Goal: Task Accomplishment & Management: Complete application form

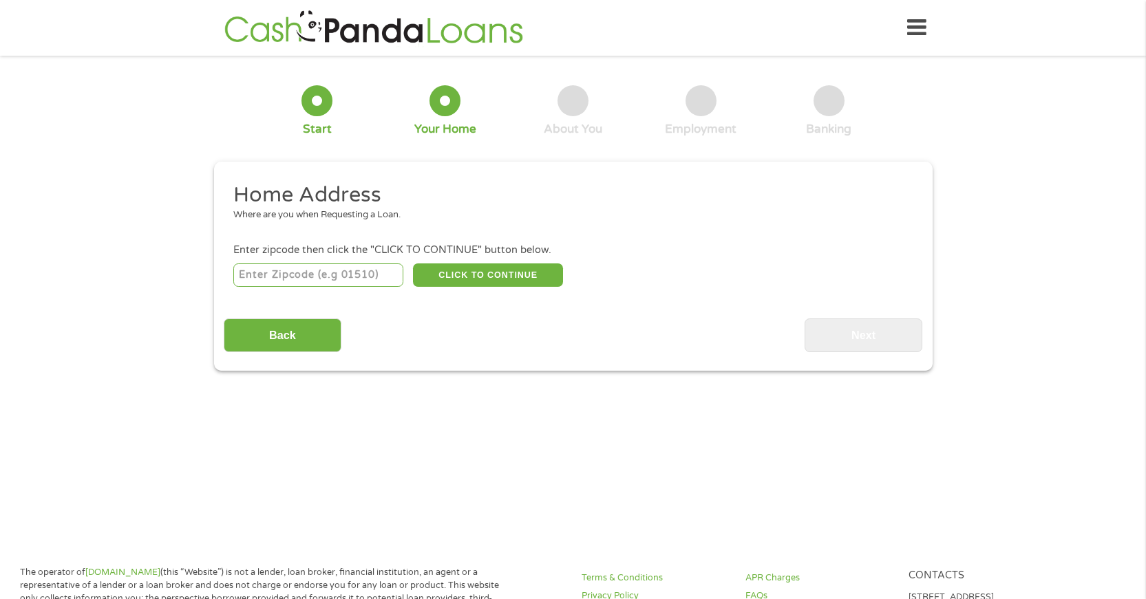
click at [354, 275] on input "number" at bounding box center [318, 275] width 170 height 23
type input "18706"
select select "[US_STATE]"
click at [483, 278] on button "CLICK TO CONTINUE" at bounding box center [488, 275] width 150 height 23
type input "18706"
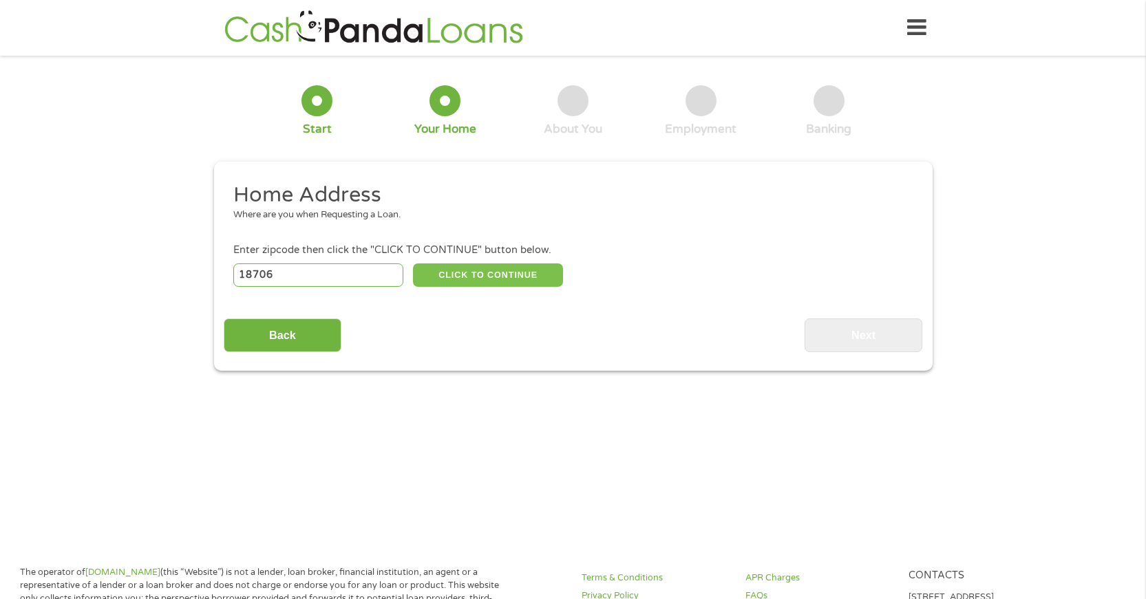
type input "[PERSON_NAME] Barre"
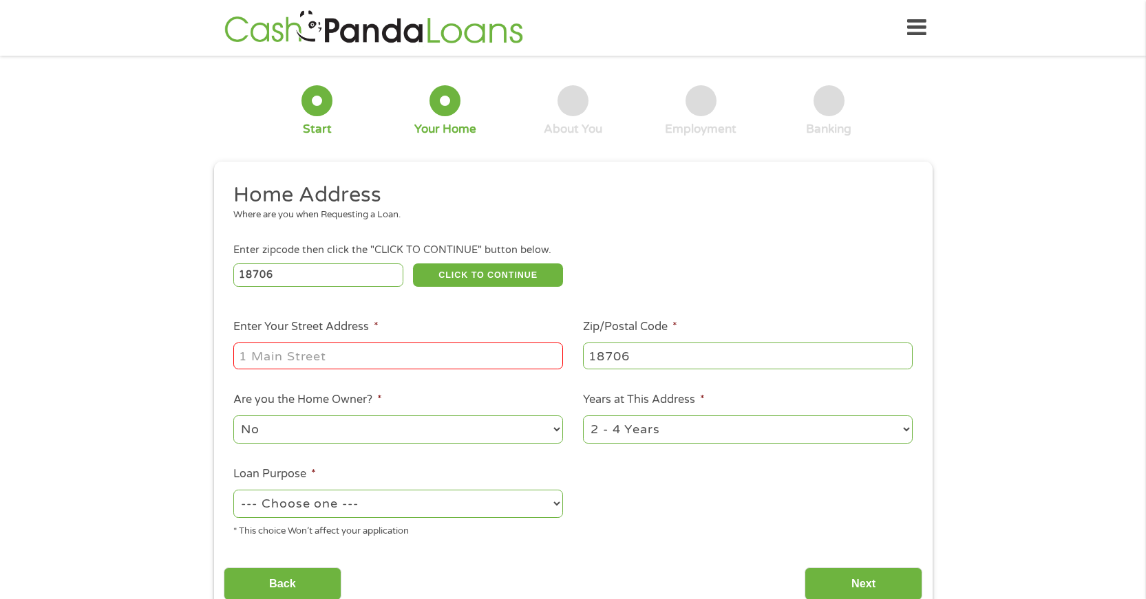
click at [427, 353] on input "Enter Your Street Address *" at bounding box center [398, 356] width 330 height 26
type input "[STREET_ADDRESS]"
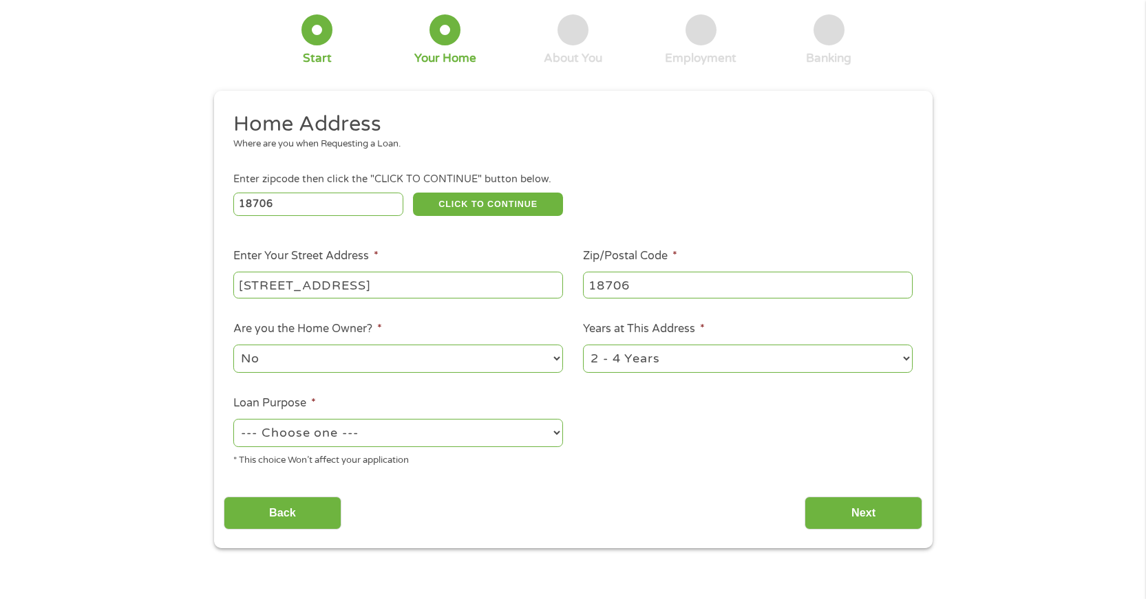
scroll to position [138, 0]
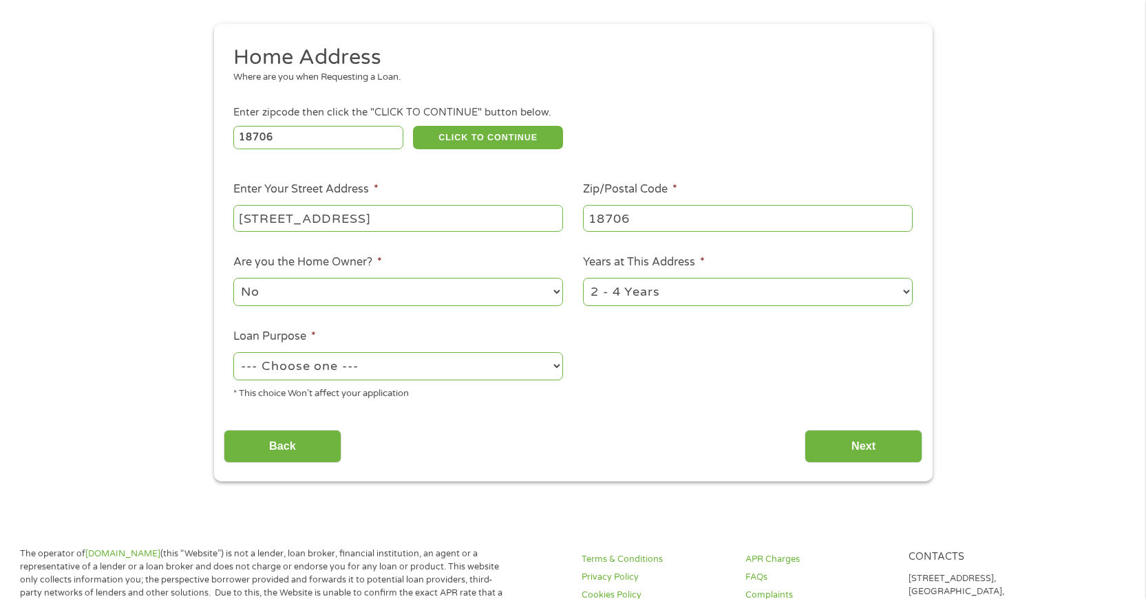
click at [556, 370] on select "--- Choose one --- Pay Bills Debt Consolidation Home Improvement Major Purchase…" at bounding box center [398, 366] width 330 height 28
select select "paybills"
click at [233, 352] on select "--- Choose one --- Pay Bills Debt Consolidation Home Improvement Major Purchase…" at bounding box center [398, 366] width 330 height 28
click at [286, 450] on input "Back" at bounding box center [283, 447] width 118 height 34
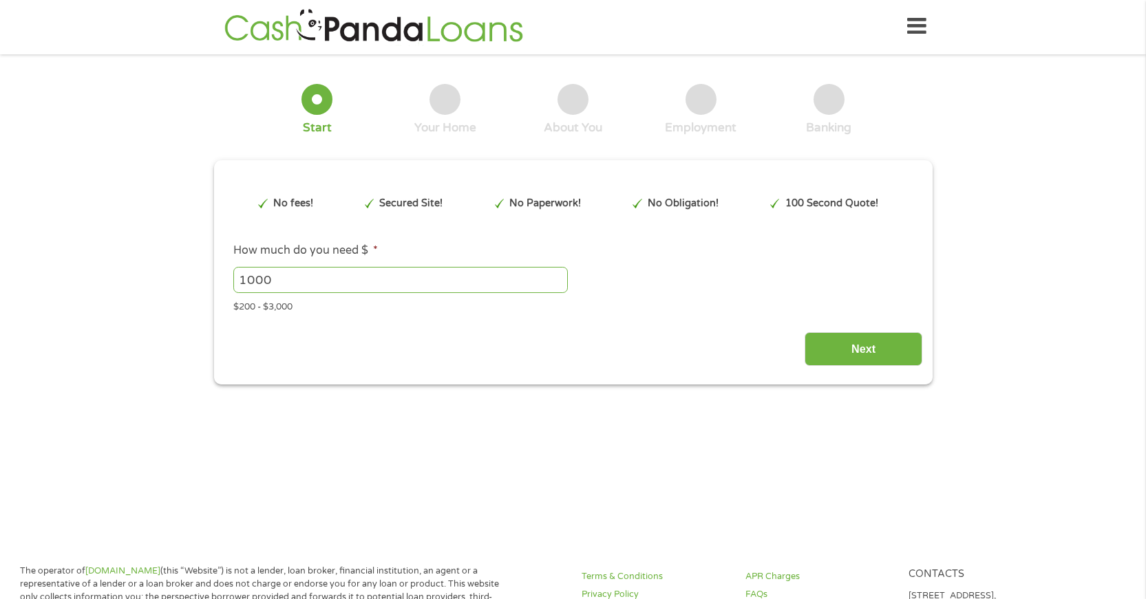
scroll to position [0, 0]
click at [848, 356] on input "Next" at bounding box center [863, 351] width 118 height 34
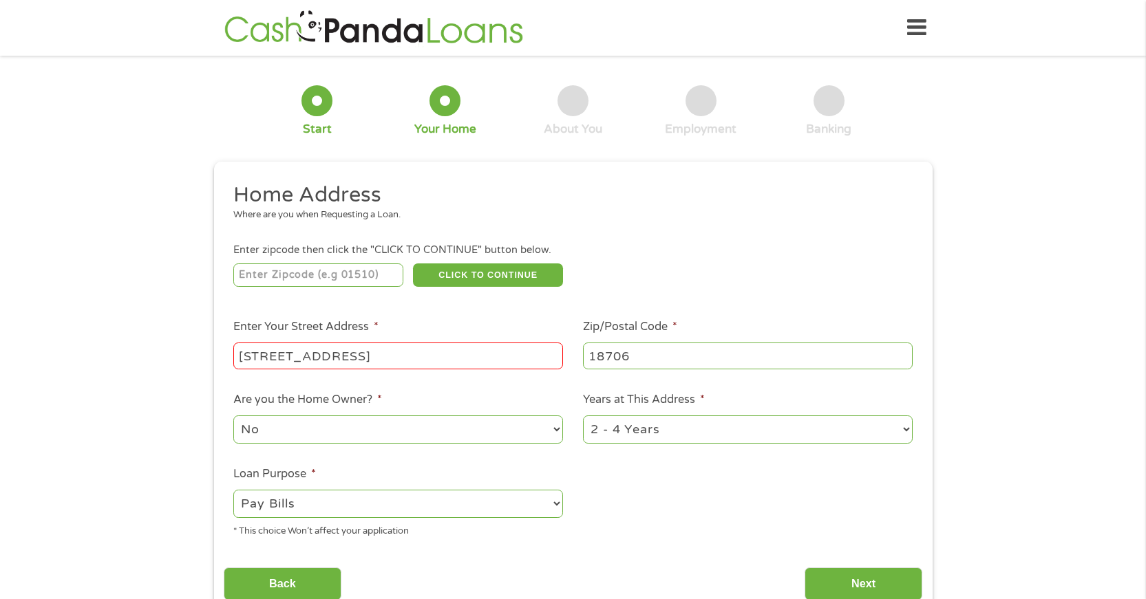
scroll to position [6, 6]
click at [372, 277] on input "number" at bounding box center [318, 275] width 170 height 23
type input "18706"
click at [456, 274] on button "CLICK TO CONTINUE" at bounding box center [488, 275] width 150 height 23
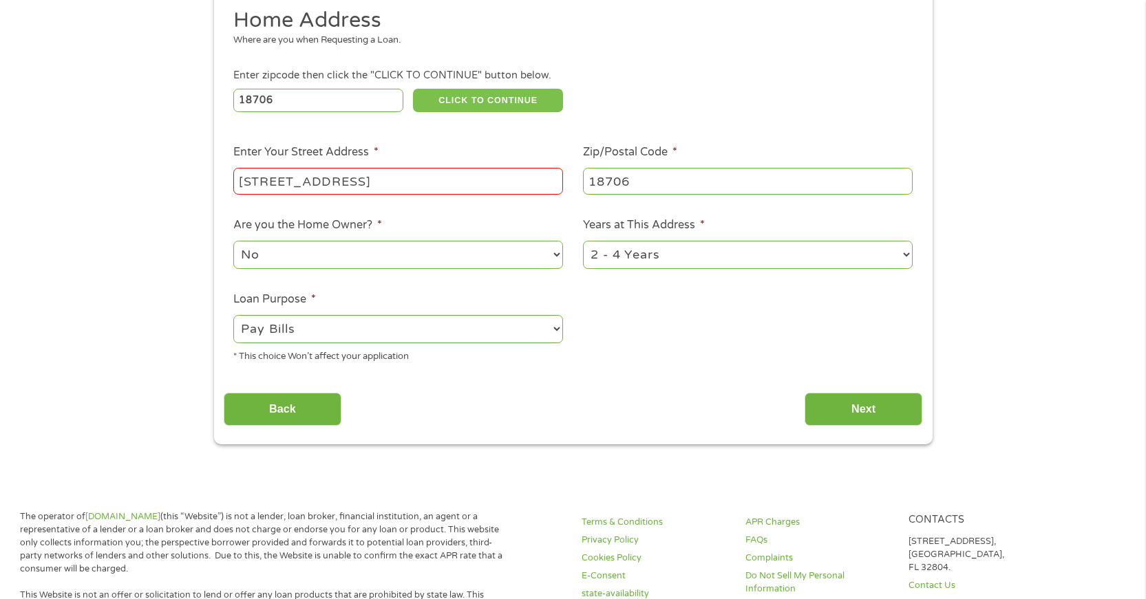
scroll to position [206, 0]
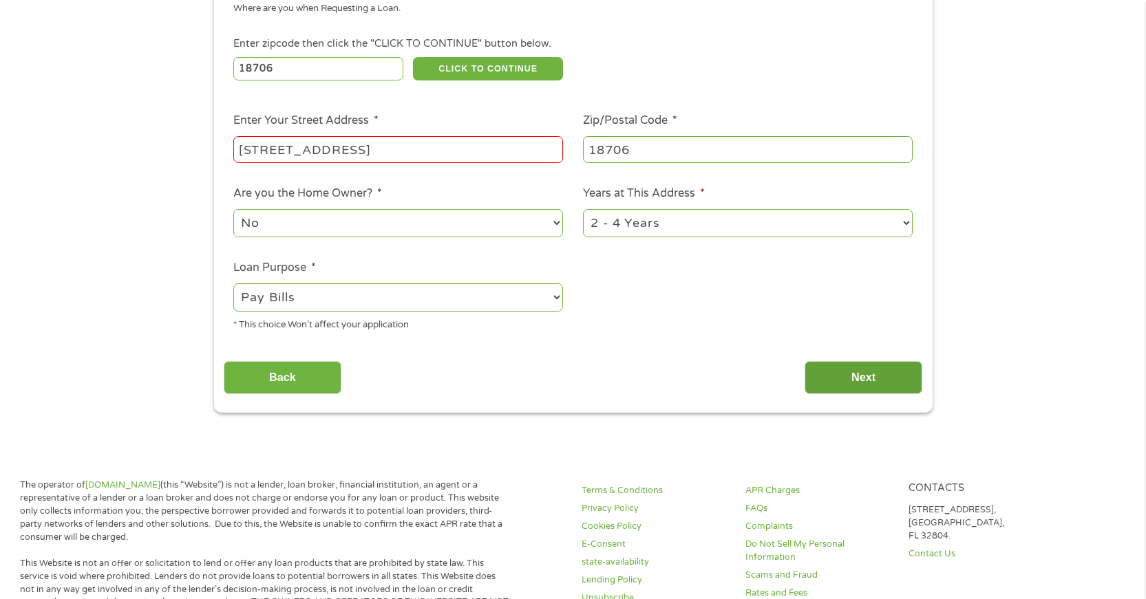
click at [857, 379] on input "Next" at bounding box center [863, 378] width 118 height 34
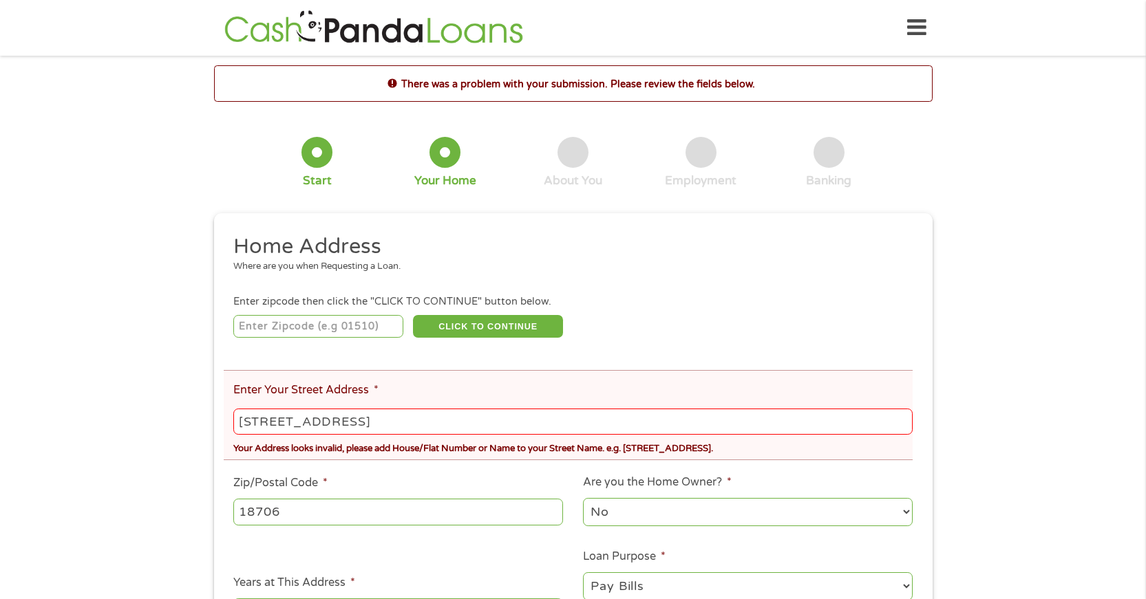
scroll to position [69, 0]
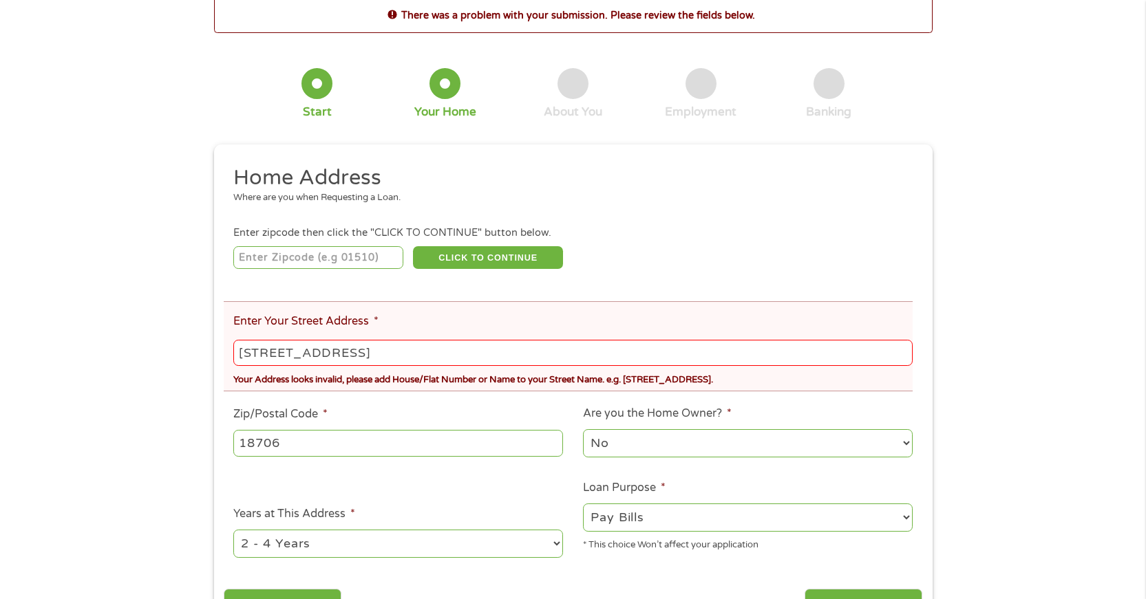
click at [390, 352] on input "[STREET_ADDRESS]" at bounding box center [572, 353] width 679 height 26
type input "1"
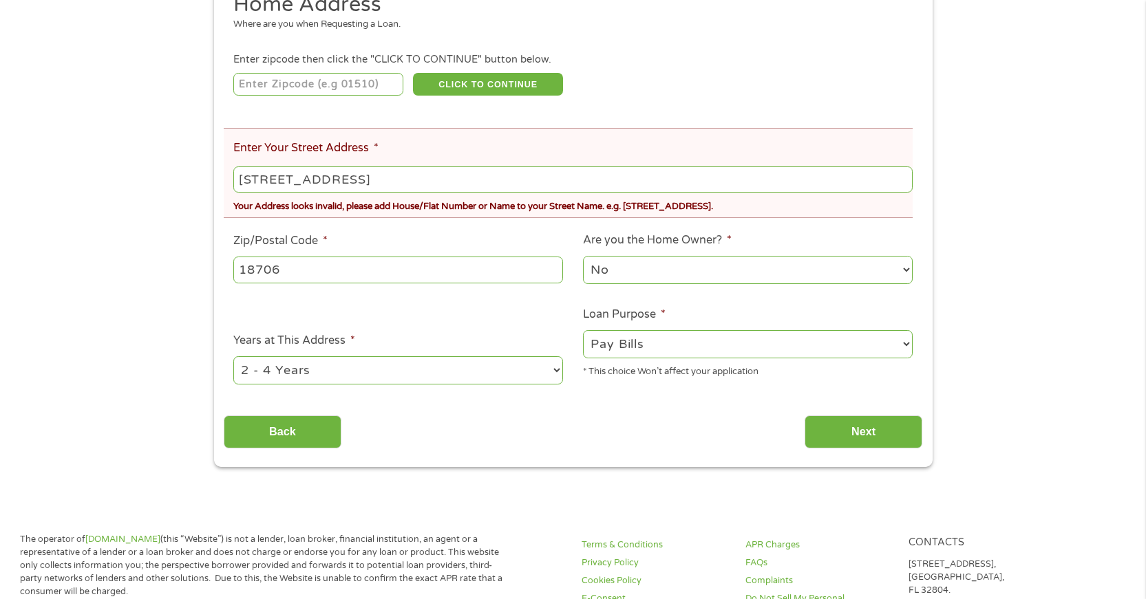
scroll to position [275, 0]
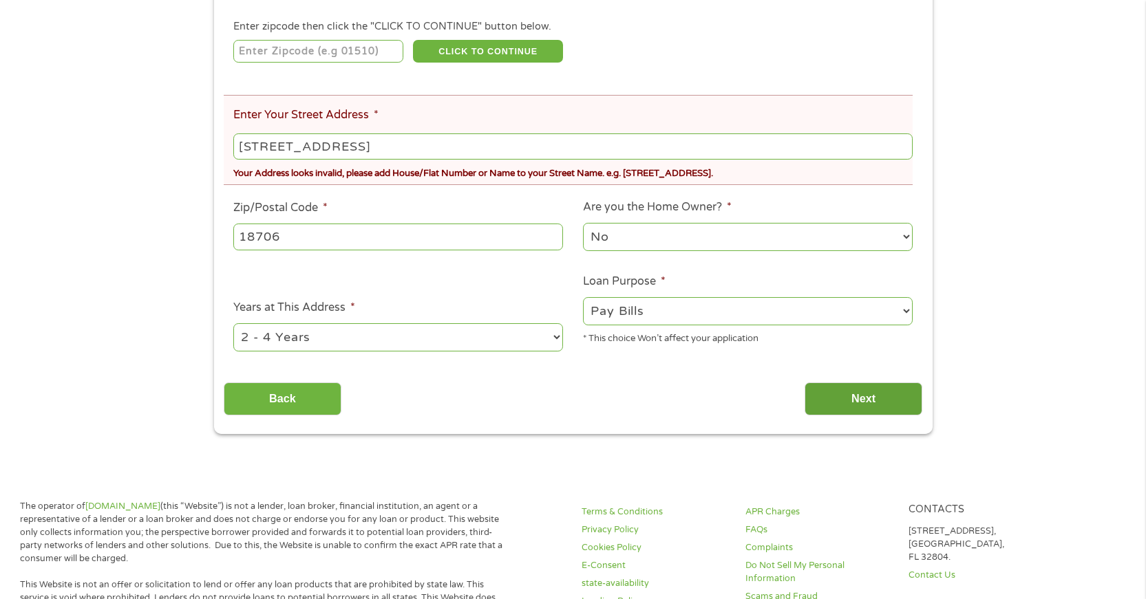
type input "[STREET_ADDRESS]"
click at [853, 399] on input "Next" at bounding box center [863, 400] width 118 height 34
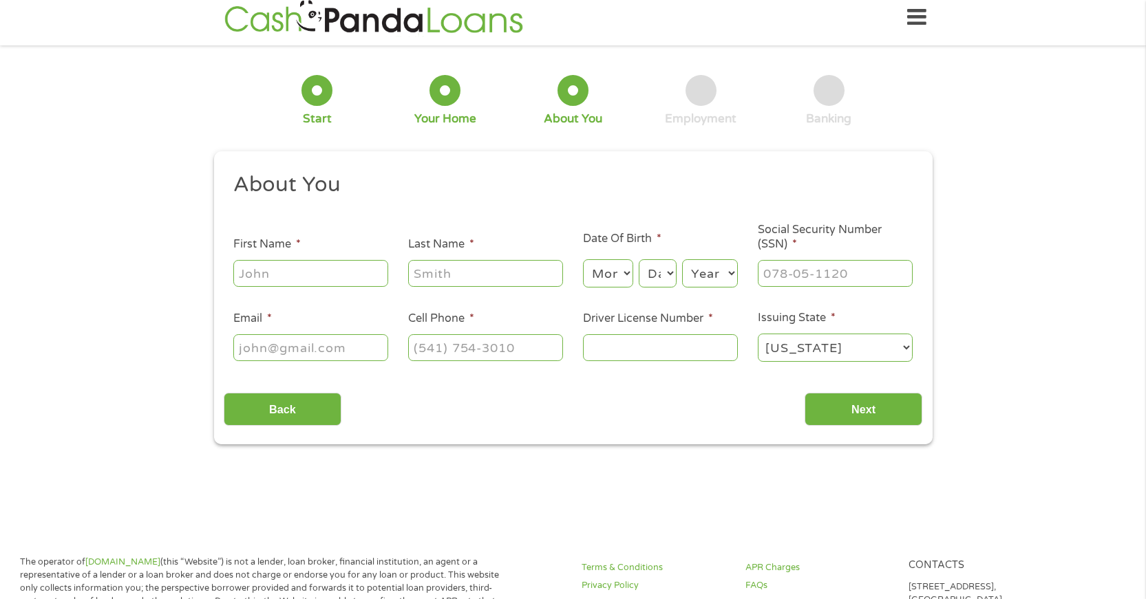
scroll to position [0, 0]
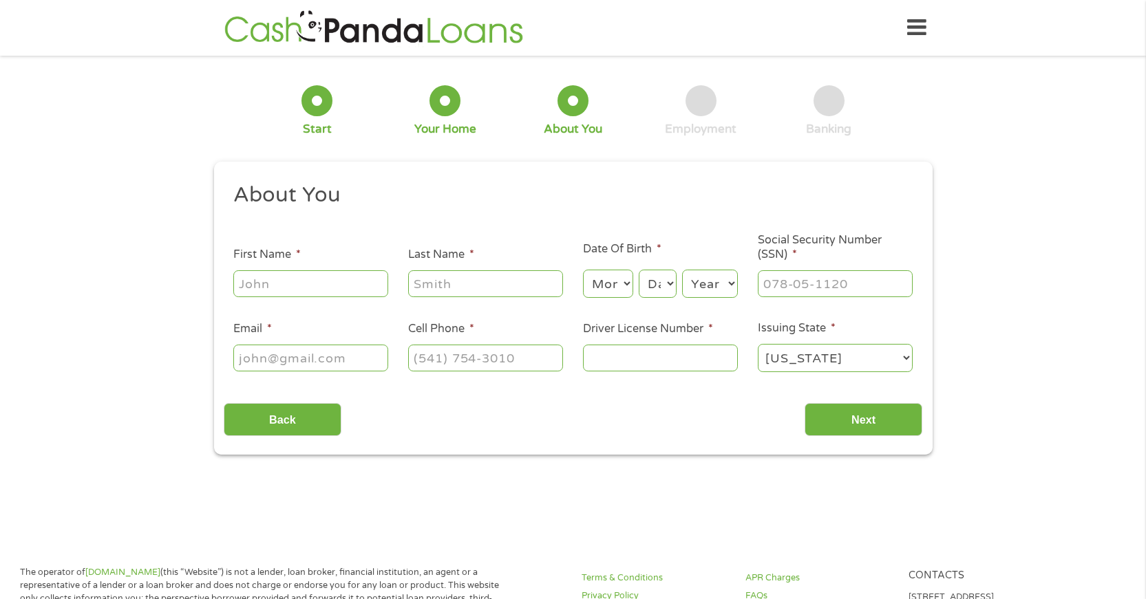
click at [326, 286] on input "First Name *" at bounding box center [310, 283] width 155 height 26
type input "[PERSON_NAME]"
type input "Blockus"
type input "[EMAIL_ADDRESS][DOMAIN_NAME]"
type input "[PHONE_NUMBER]"
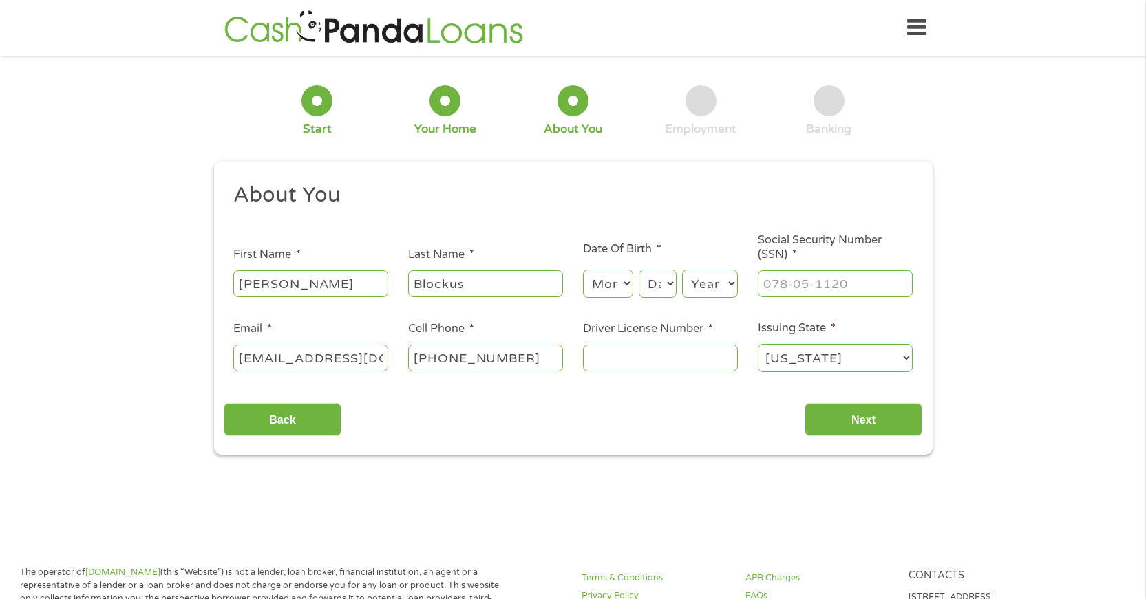
click at [627, 287] on select "Month 1 2 3 4 5 6 7 8 9 10 11 12" at bounding box center [608, 284] width 50 height 28
select select "8"
click at [583, 270] on select "Month 1 2 3 4 5 6 7 8 9 10 11 12" at bounding box center [608, 284] width 50 height 28
click at [670, 284] on select "Day 1 2 3 4 5 6 7 8 9 10 11 12 13 14 15 16 17 18 19 20 21 22 23 24 25 26 27 28 …" at bounding box center [657, 284] width 37 height 28
select select "24"
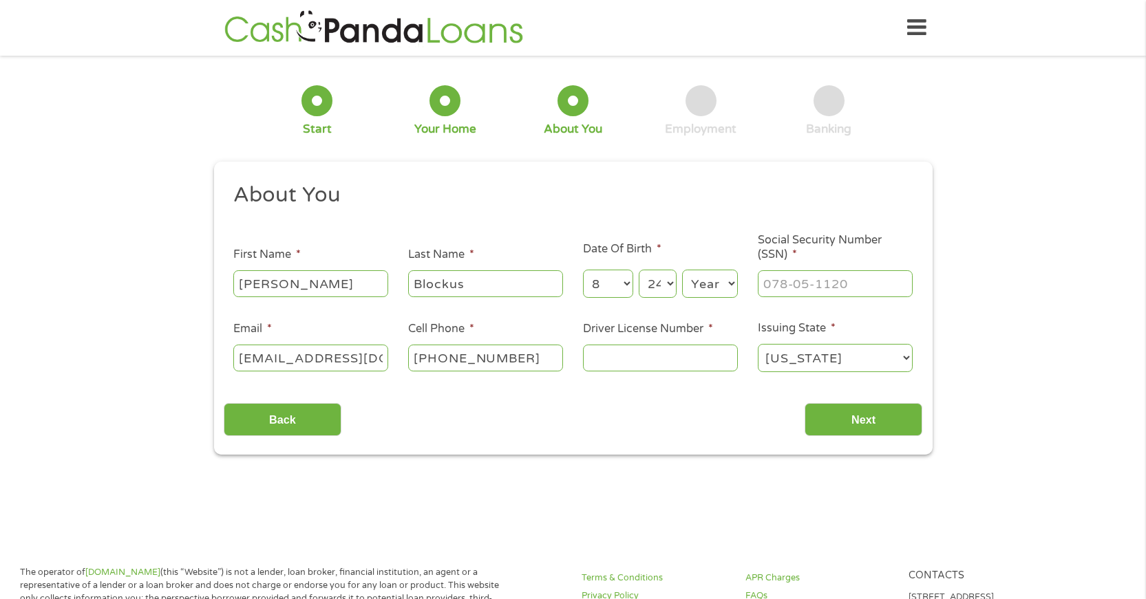
click at [639, 270] on select "Day 1 2 3 4 5 6 7 8 9 10 11 12 13 14 15 16 17 18 19 20 21 22 23 24 25 26 27 28 …" at bounding box center [657, 284] width 37 height 28
click at [727, 281] on select "Year [DATE] 2006 2005 2004 2003 2002 2001 2000 1999 1998 1997 1996 1995 1994 19…" at bounding box center [710, 284] width 56 height 28
select select "1960"
click at [682, 270] on select "Year [DATE] 2006 2005 2004 2003 2002 2001 2000 1999 1998 1997 1996 1995 1994 19…" at bounding box center [710, 284] width 56 height 28
click at [803, 286] on input "___-__-____" at bounding box center [835, 283] width 155 height 26
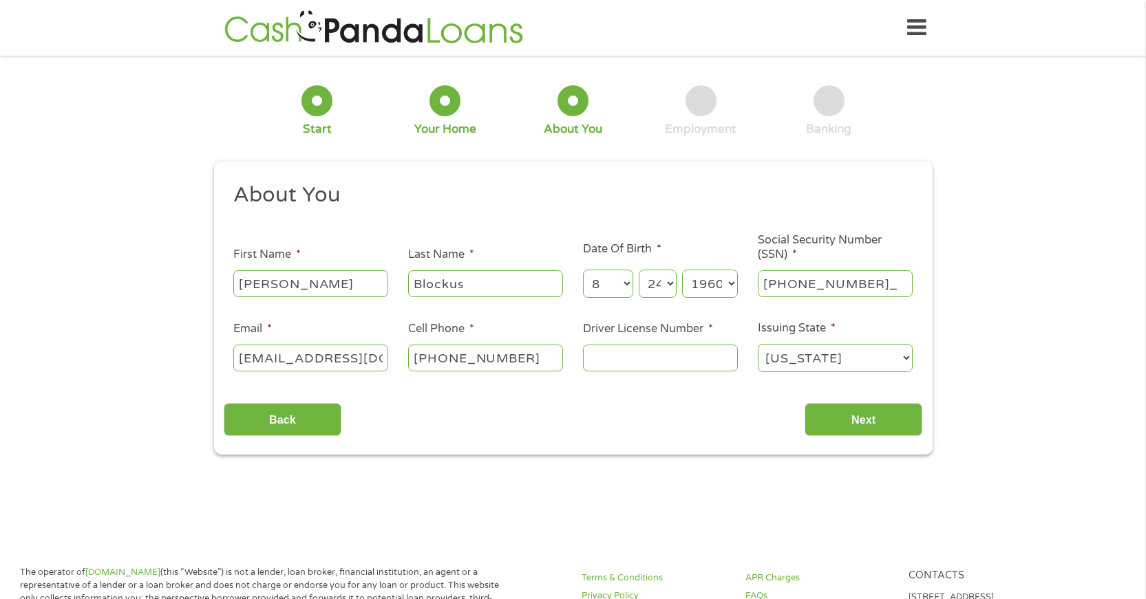
type input "185-52-0911"
click at [521, 359] on input "[PHONE_NUMBER]" at bounding box center [485, 358] width 155 height 26
type input "[PHONE_NUMBER]"
click at [628, 355] on input "Driver License Number *" at bounding box center [660, 358] width 155 height 26
type input "19161668"
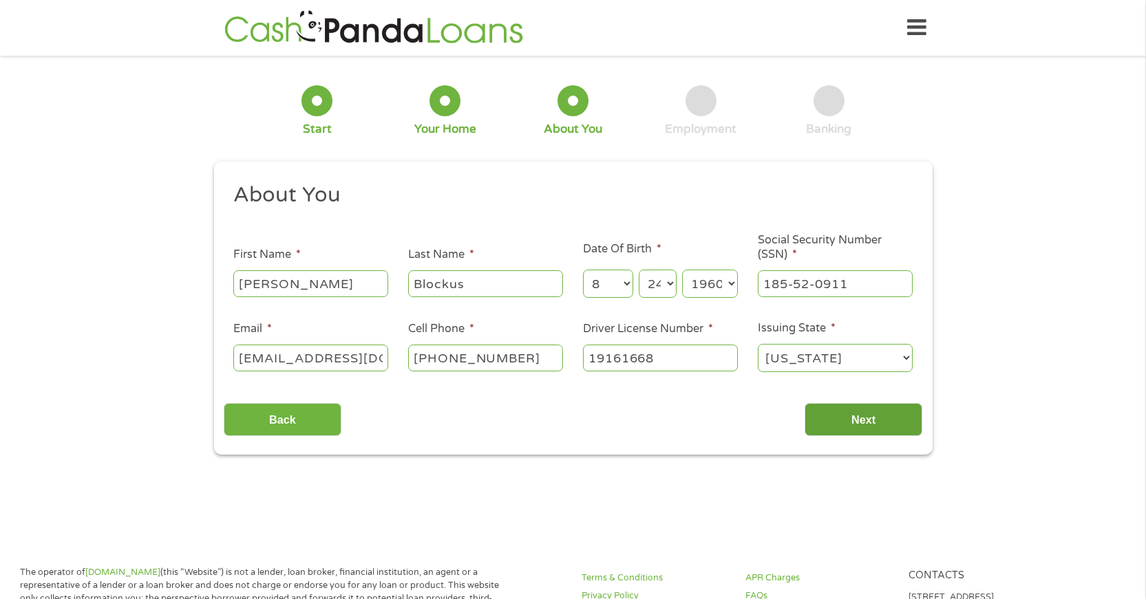
click at [862, 419] on input "Next" at bounding box center [863, 420] width 118 height 34
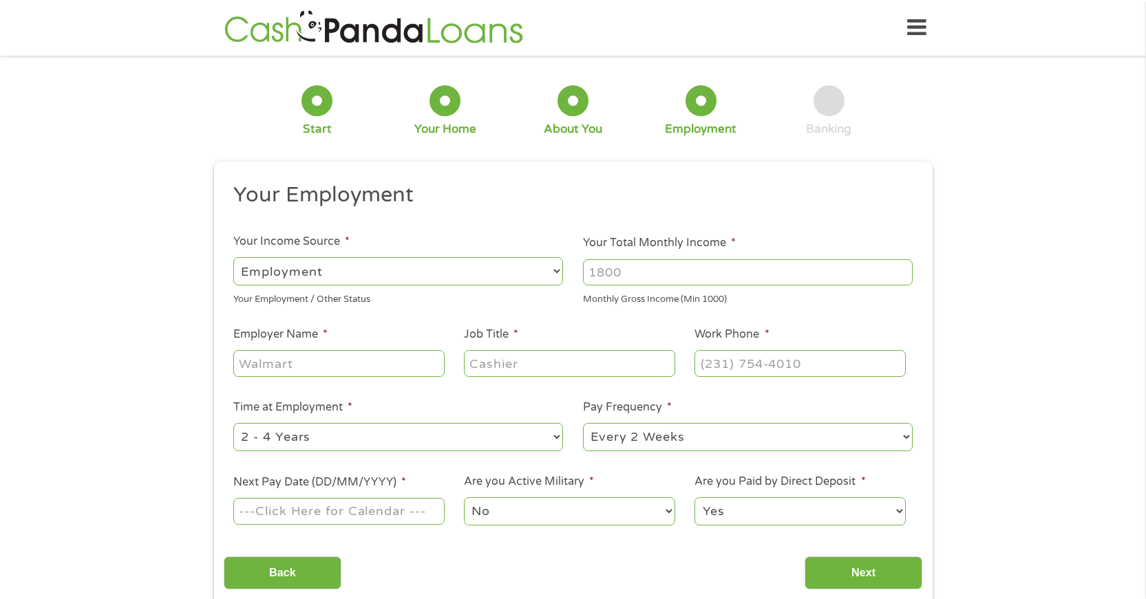
click at [557, 271] on select "--- Choose one --- Employment [DEMOGRAPHIC_DATA] Benefits" at bounding box center [398, 271] width 330 height 28
select select "benefits"
click at [233, 257] on select "--- Choose one --- Employment [DEMOGRAPHIC_DATA] Benefits" at bounding box center [398, 271] width 330 height 28
type input "Other"
type input "[PHONE_NUMBER]"
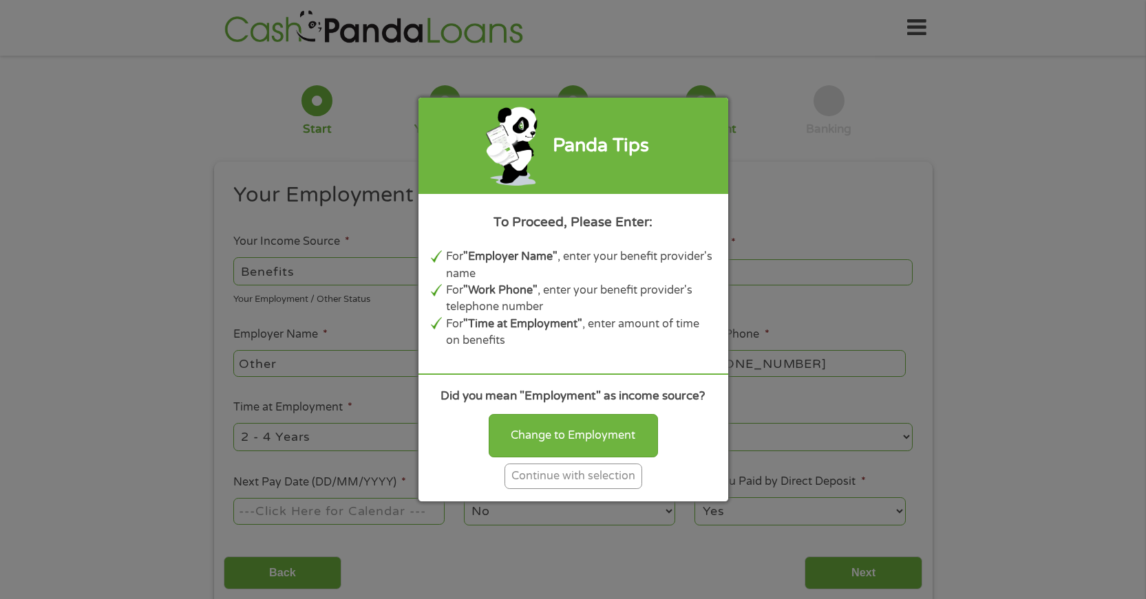
click at [615, 482] on div "Continue with selection" at bounding box center [573, 476] width 138 height 25
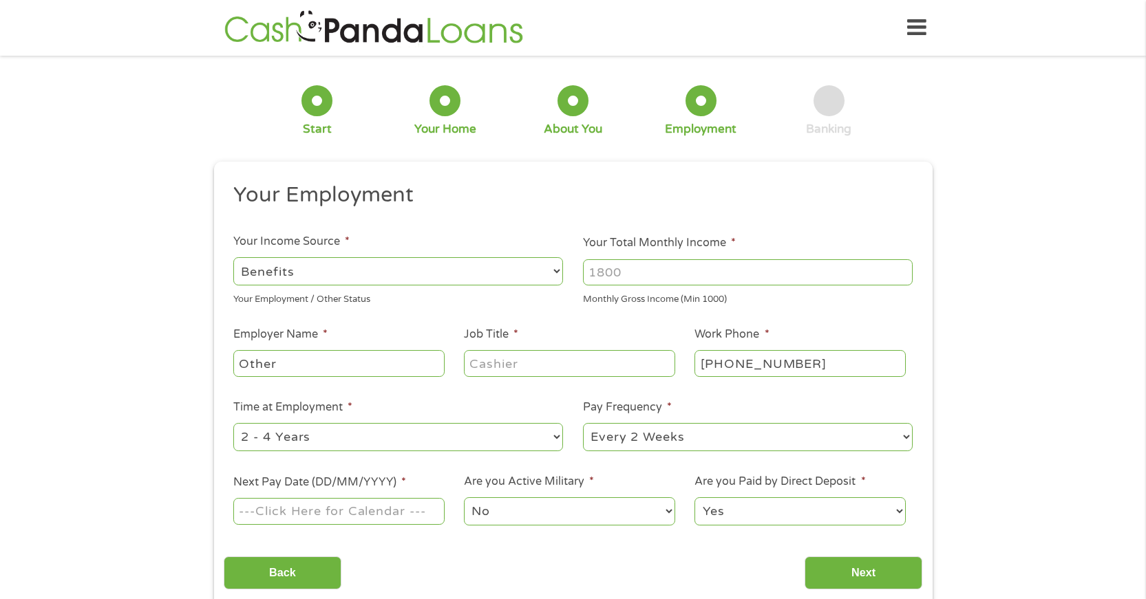
click at [635, 273] on input "Your Total Monthly Income *" at bounding box center [748, 272] width 330 height 26
type input "1750"
click at [412, 361] on input "Other" at bounding box center [338, 363] width 211 height 26
type input "O"
type input "social security"
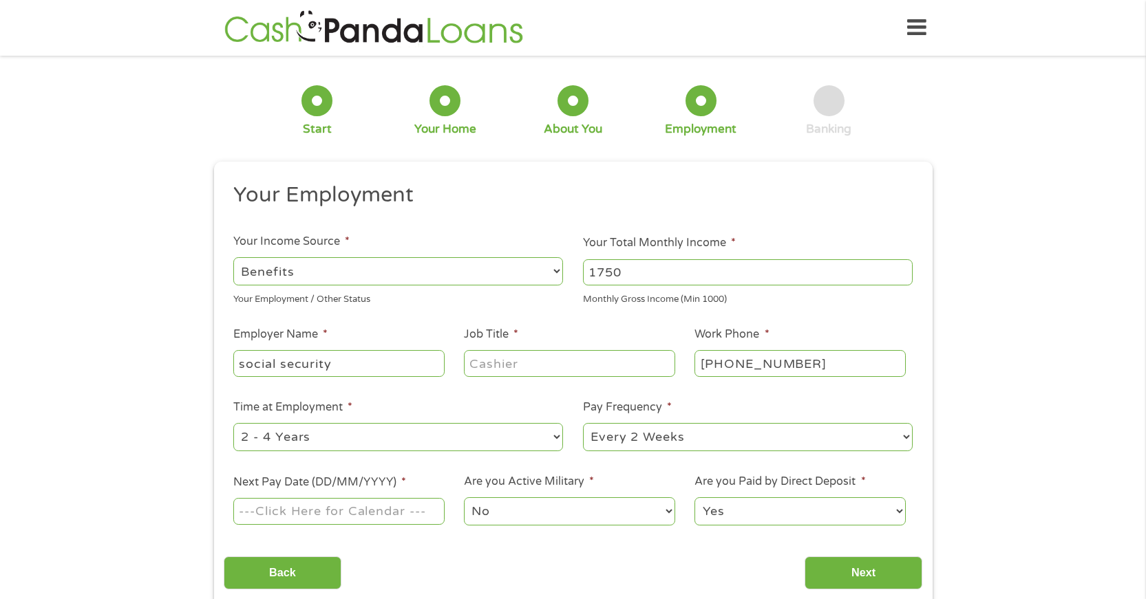
click at [555, 363] on input "Job Title *" at bounding box center [569, 363] width 211 height 26
click at [811, 362] on input "[PHONE_NUMBER]" at bounding box center [799, 363] width 211 height 26
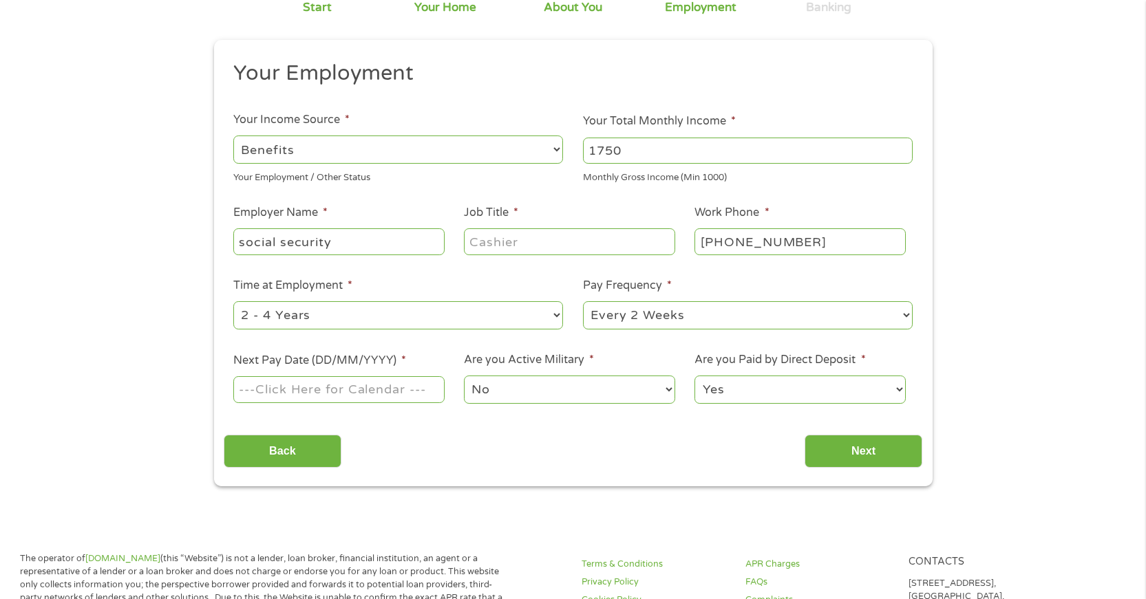
scroll to position [138, 0]
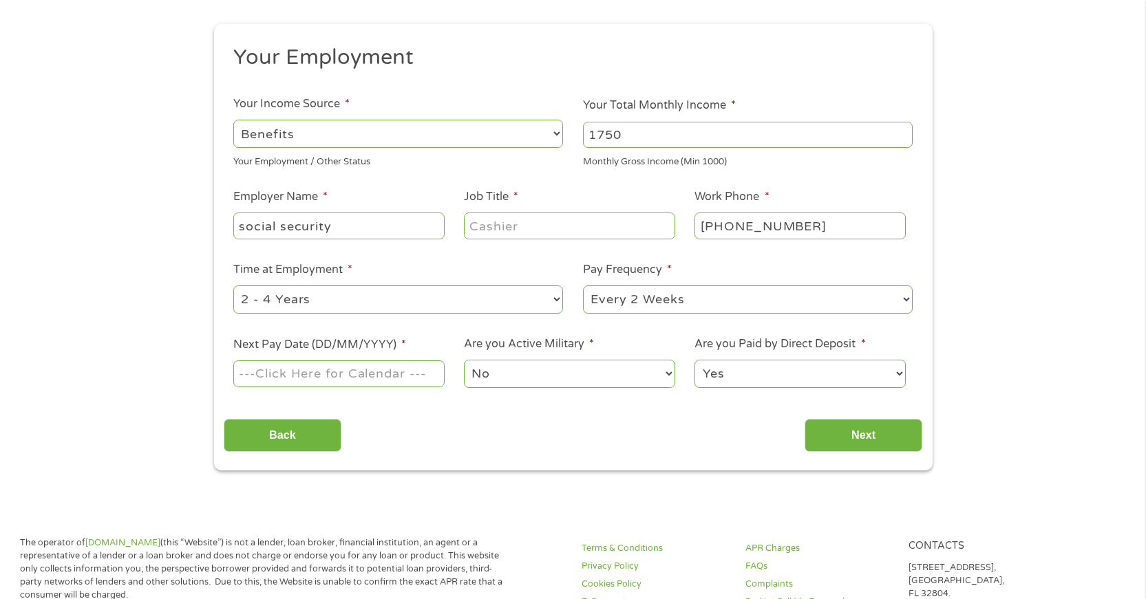
click at [798, 299] on select "--- Choose one --- Every 2 Weeks Every Week Monthly Semi-Monthly" at bounding box center [748, 300] width 330 height 28
select select "monthly"
click at [583, 286] on select "--- Choose one --- Every 2 Weeks Every Week Monthly Semi-Monthly" at bounding box center [748, 300] width 330 height 28
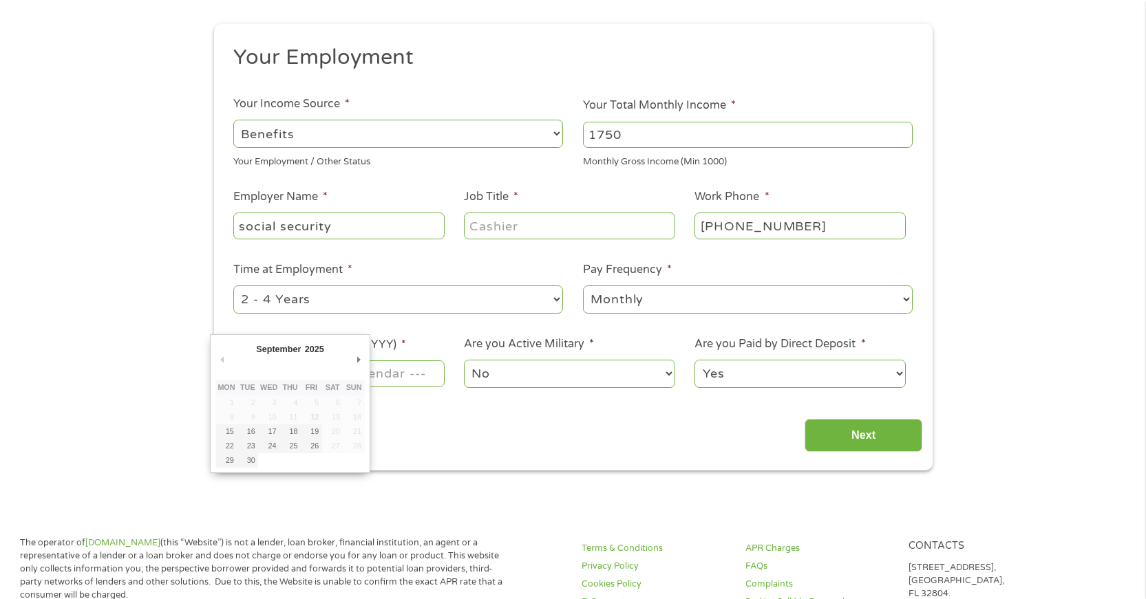
click at [402, 377] on input "Next Pay Date (DD/MM/YYYY) *" at bounding box center [338, 374] width 211 height 26
type input "[DATE]"
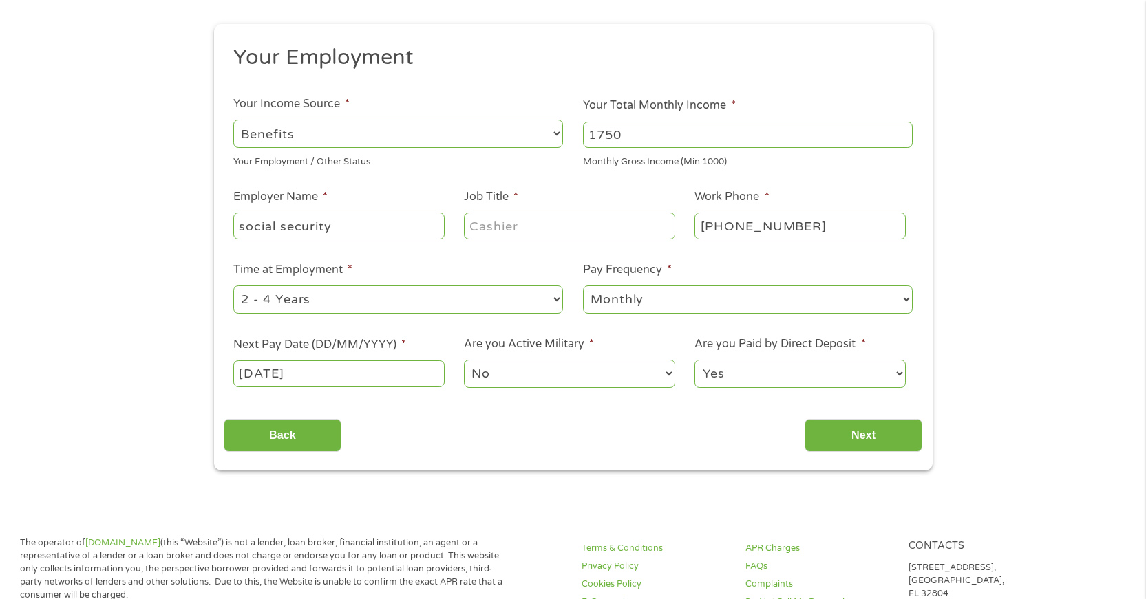
click at [807, 226] on input "[PHONE_NUMBER]" at bounding box center [799, 226] width 211 height 26
type input "(___) ___-____"
click at [851, 439] on input "Next" at bounding box center [863, 436] width 118 height 34
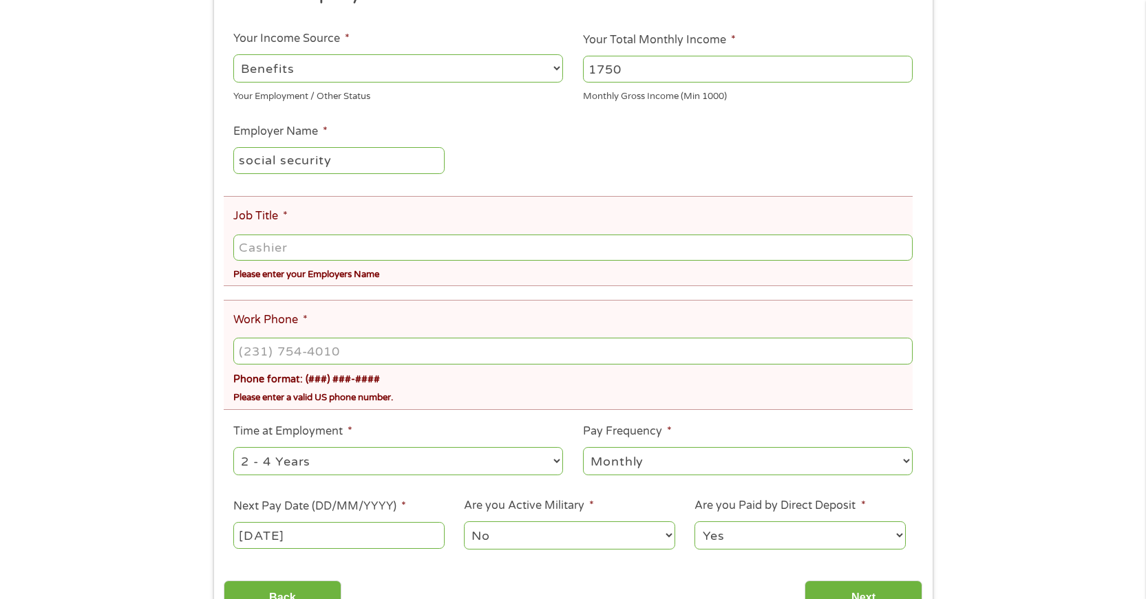
scroll to position [275, 0]
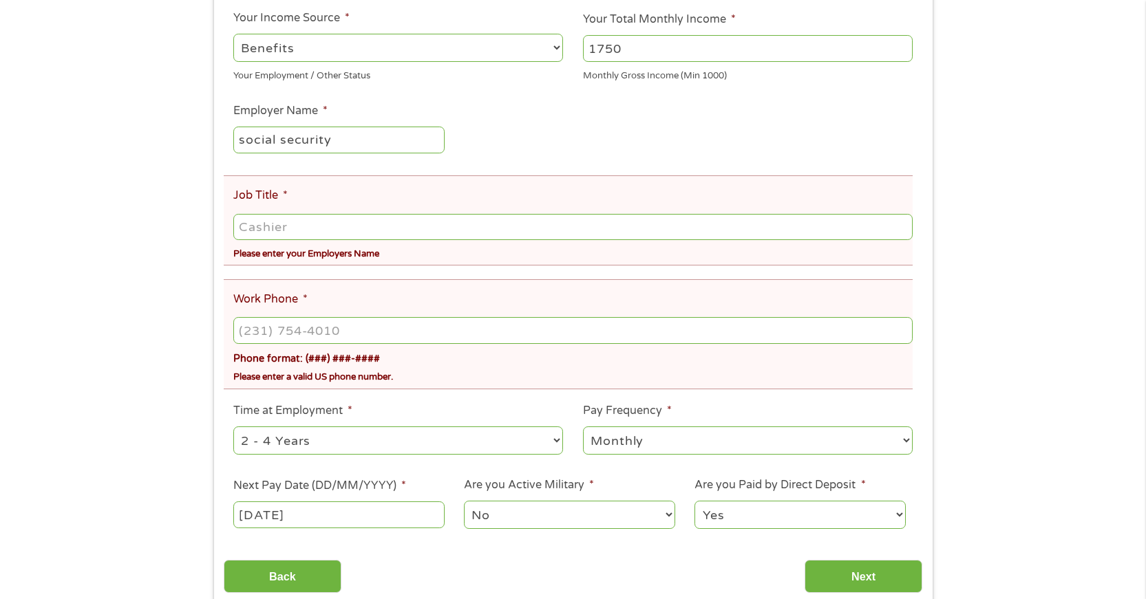
click at [321, 226] on input "Job Title *" at bounding box center [572, 227] width 679 height 26
type input "na"
type input "(___) ___-____"
click at [337, 332] on input "(___) ___-____" at bounding box center [572, 330] width 679 height 26
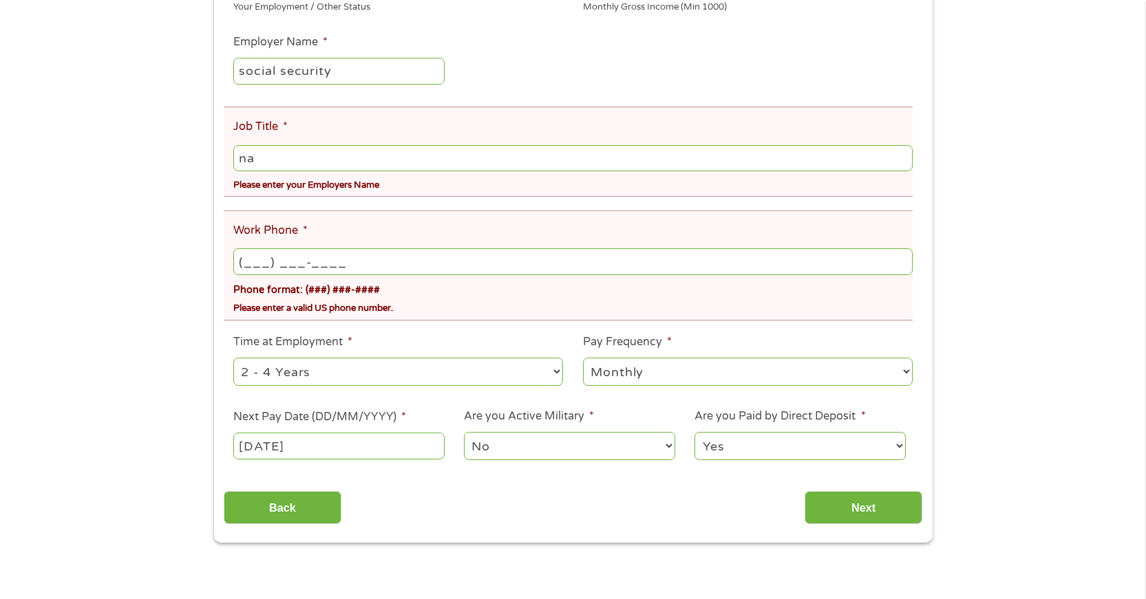
scroll to position [413, 0]
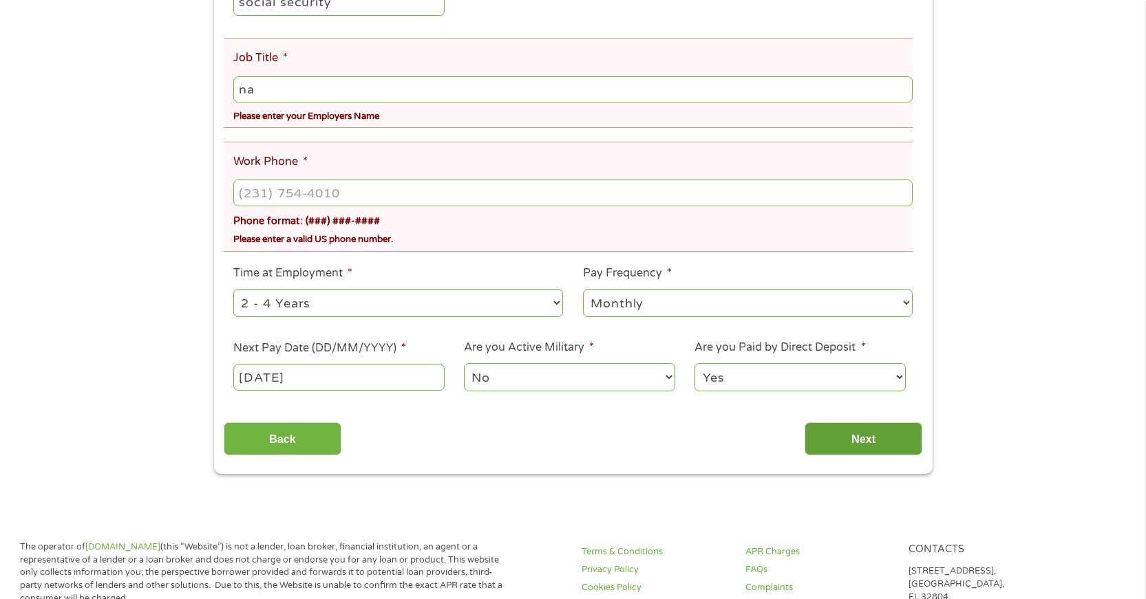
click at [862, 447] on input "Next" at bounding box center [863, 440] width 118 height 34
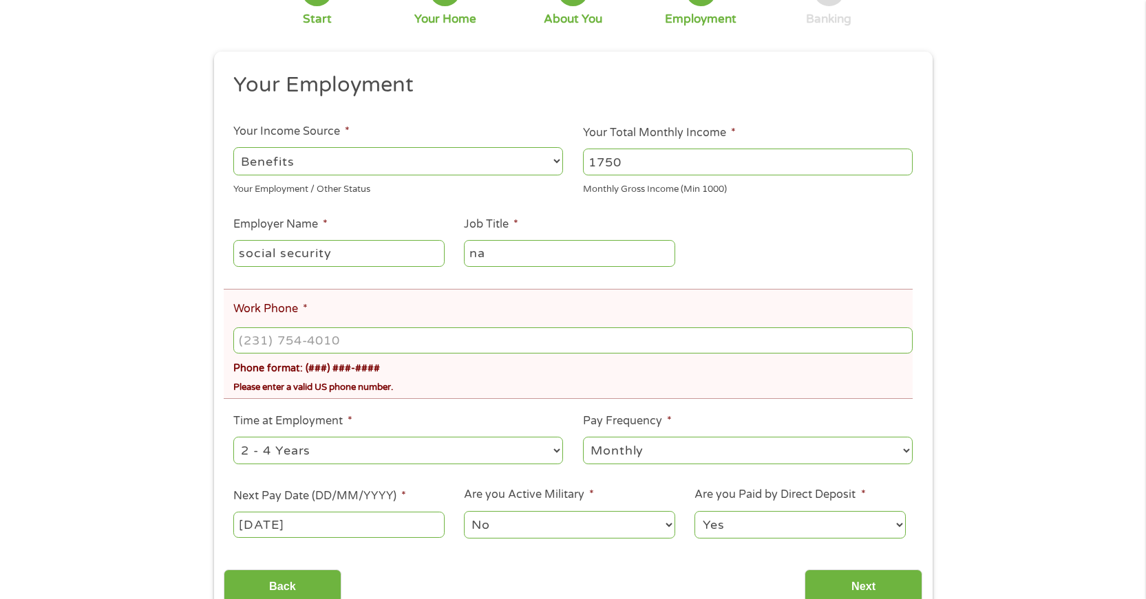
scroll to position [206, 0]
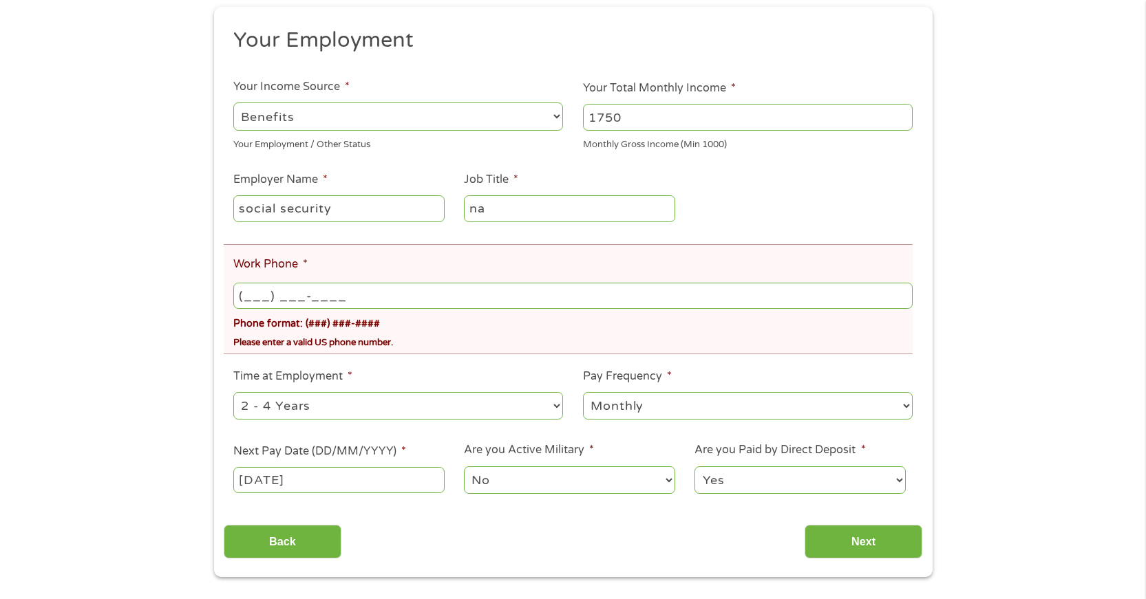
click at [348, 295] on input "(___) ___-____" at bounding box center [572, 296] width 679 height 26
type input "[PHONE_NUMBER]"
click at [145, 279] on div "There was a problem with your submission. Please review the fields below. 1 Sta…" at bounding box center [573, 218] width 1146 height 718
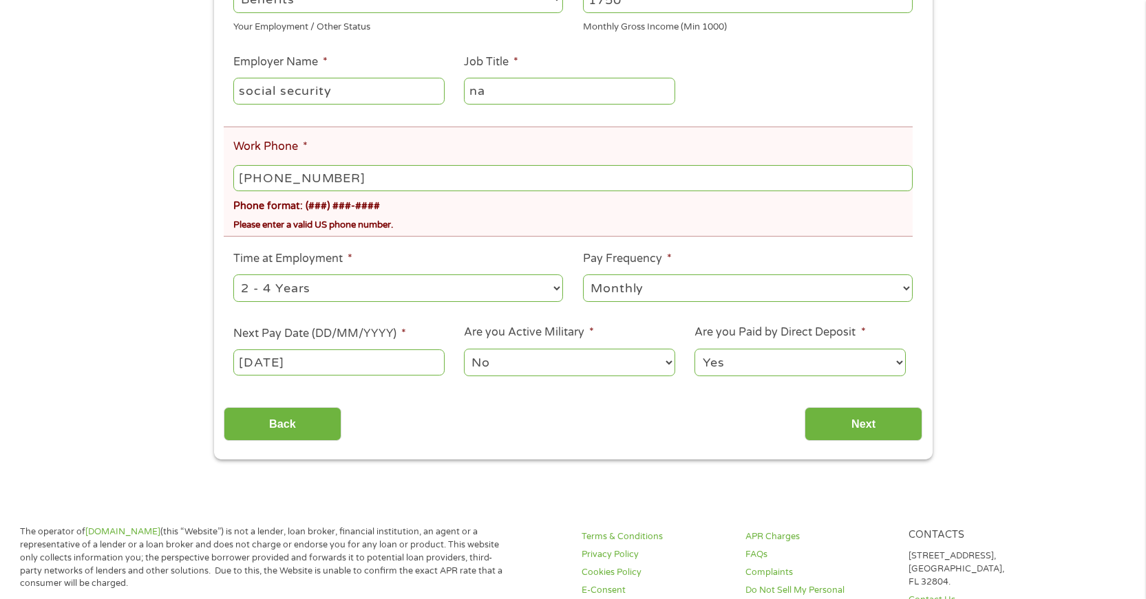
scroll to position [344, 0]
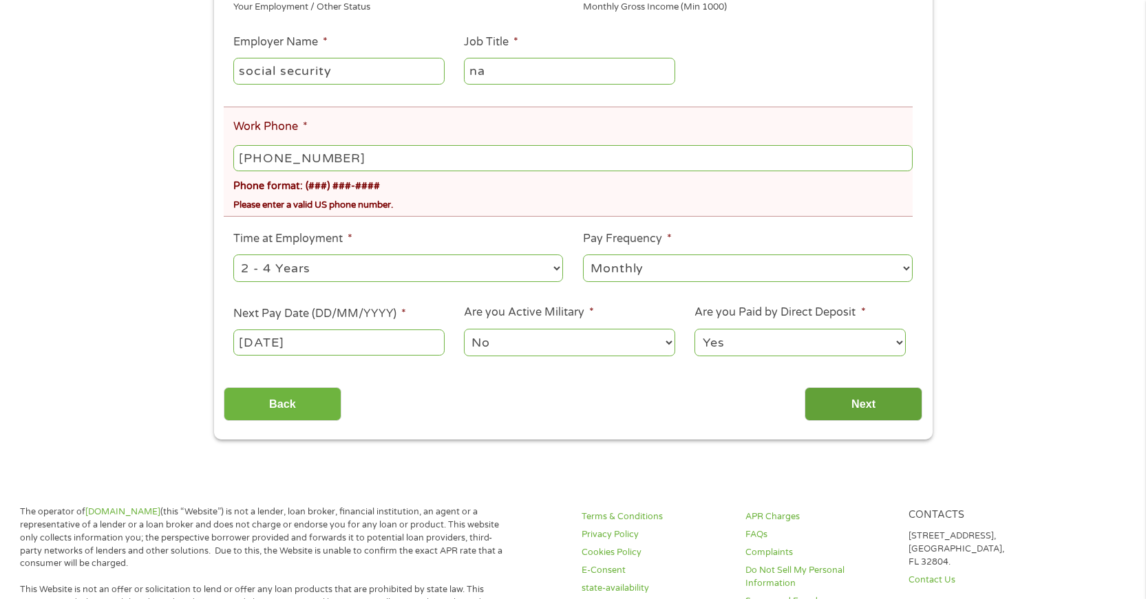
click at [860, 400] on input "Next" at bounding box center [863, 404] width 118 height 34
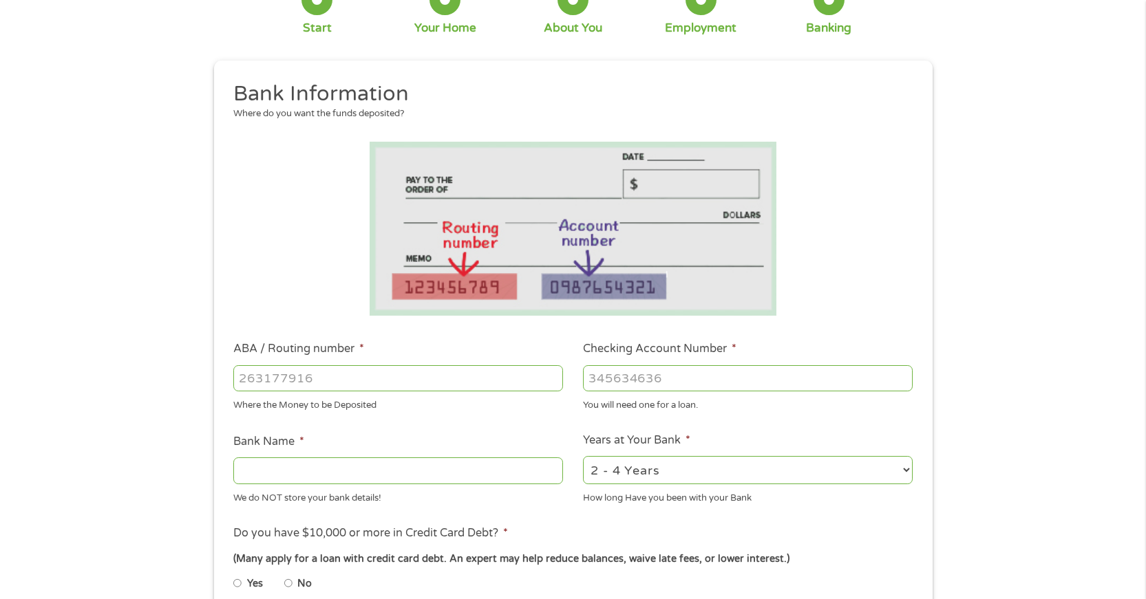
scroll to position [138, 0]
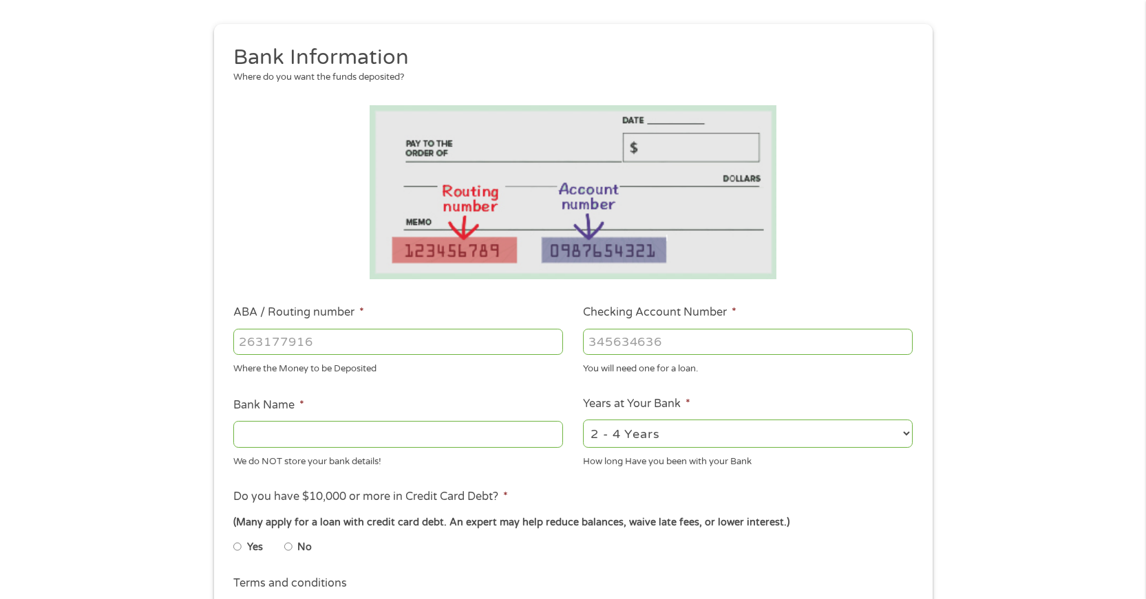
click at [335, 343] on input "ABA / Routing number *" at bounding box center [398, 342] width 330 height 26
type input "031302955"
type input "M T BANK"
type input "031302955"
click at [667, 345] on input "Checking Account Number *" at bounding box center [748, 342] width 330 height 26
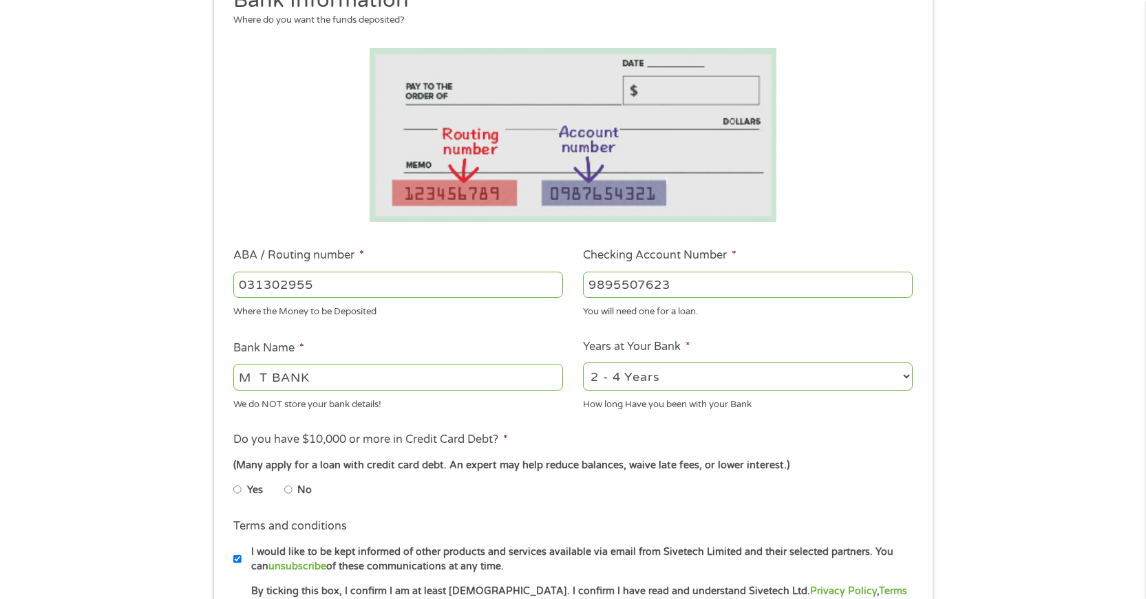
scroll to position [275, 0]
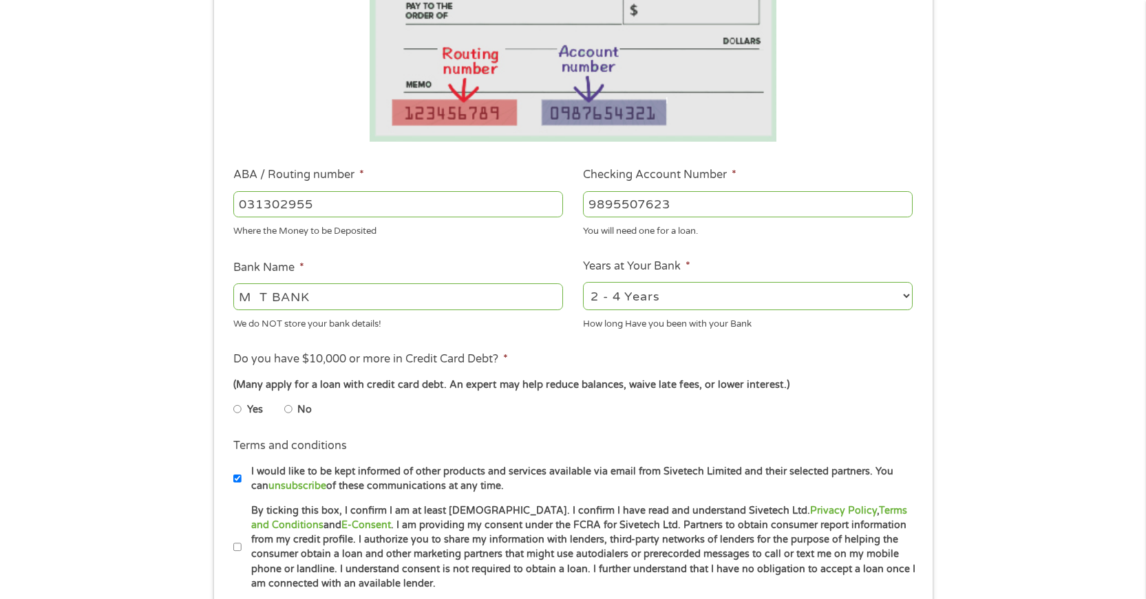
type input "9895507623"
click at [288, 410] on input "No" at bounding box center [288, 409] width 8 height 22
radio input "true"
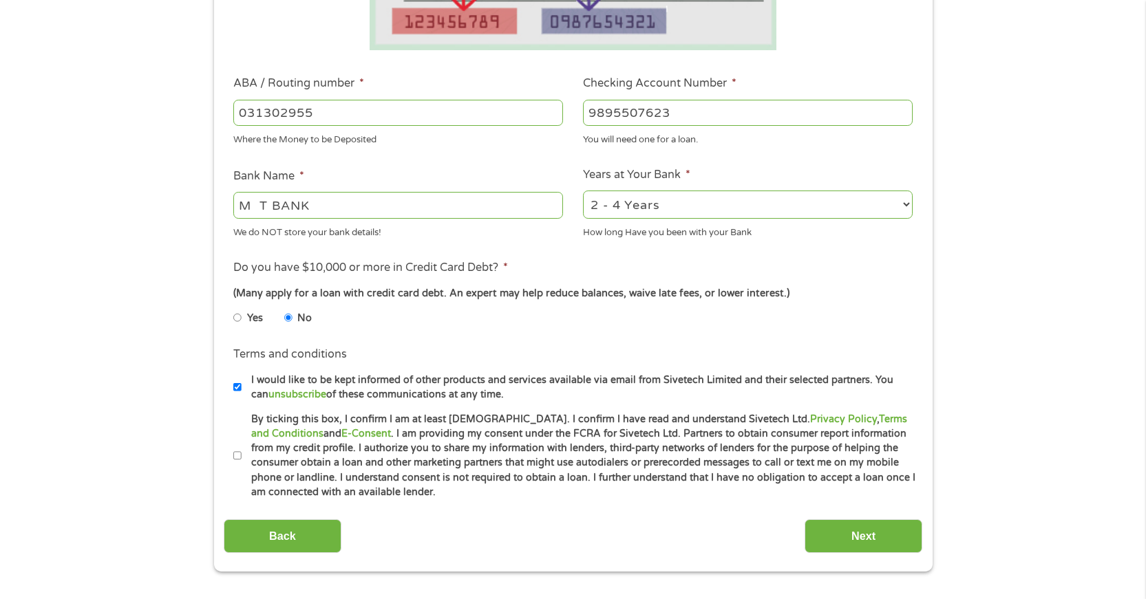
scroll to position [482, 0]
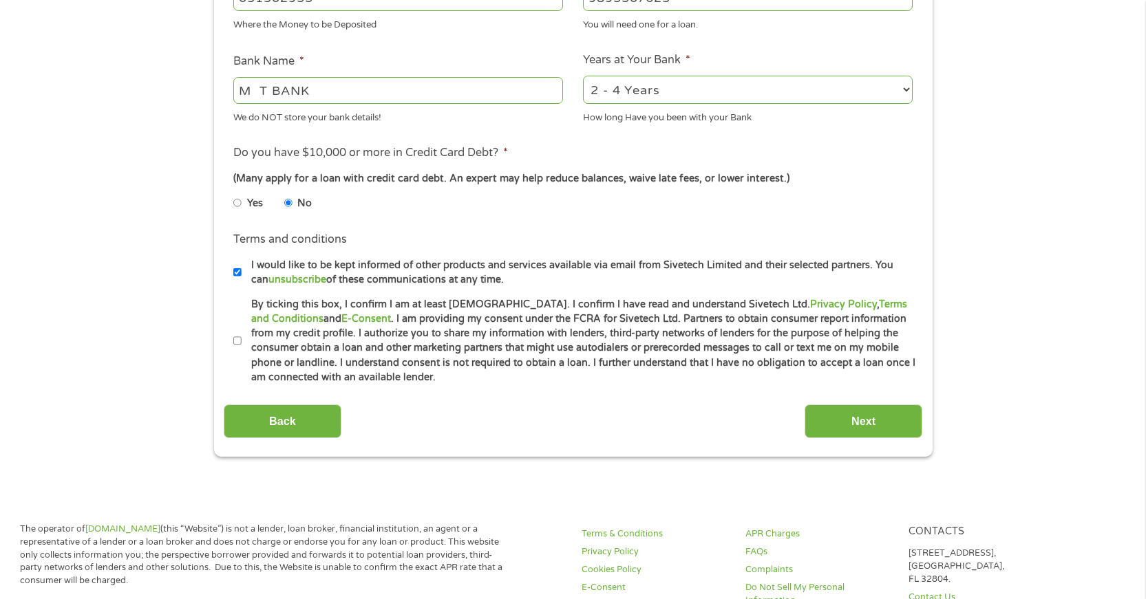
click at [240, 341] on input "By ticking this box, I confirm I am at least [DEMOGRAPHIC_DATA]. I confirm I ha…" at bounding box center [237, 341] width 8 height 22
checkbox input "true"
click at [853, 418] on input "Next" at bounding box center [863, 422] width 118 height 34
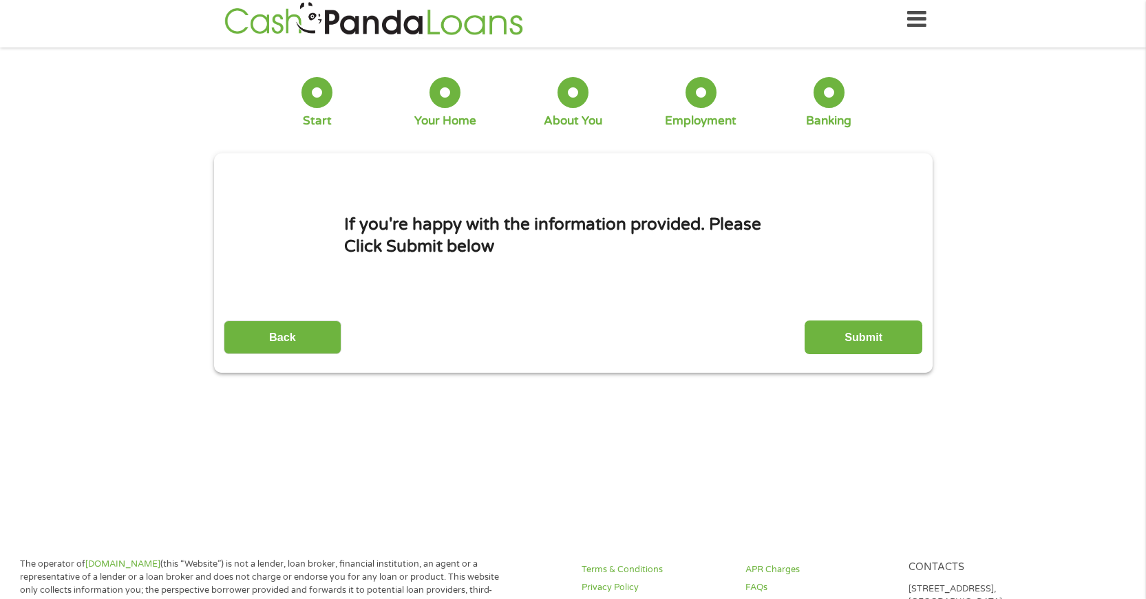
scroll to position [0, 0]
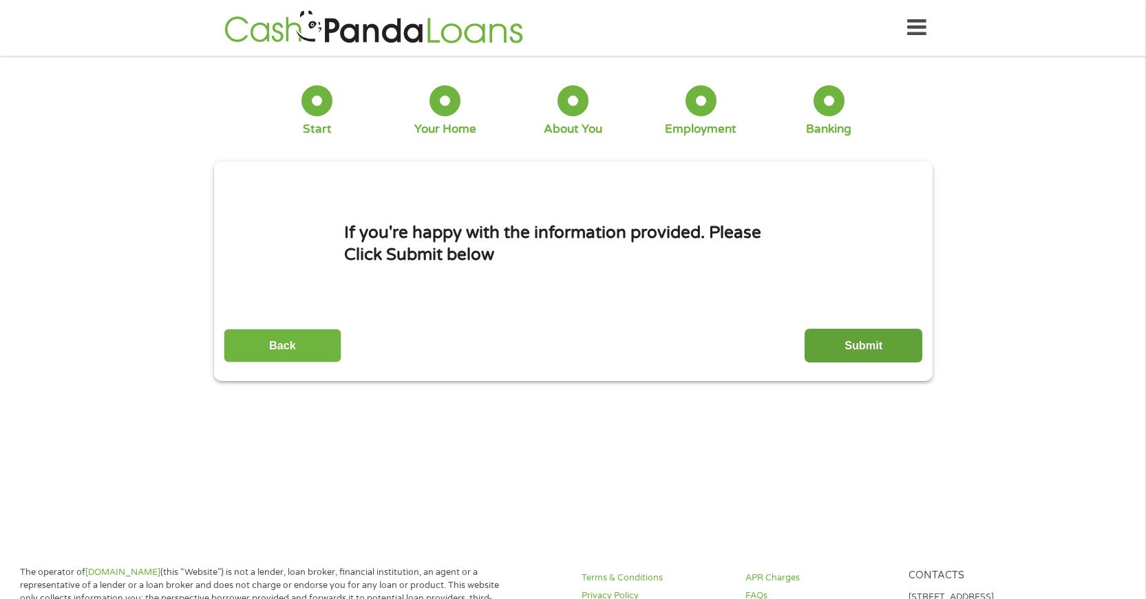
click at [845, 345] on input "Submit" at bounding box center [863, 346] width 118 height 34
